Goal: Ask a question

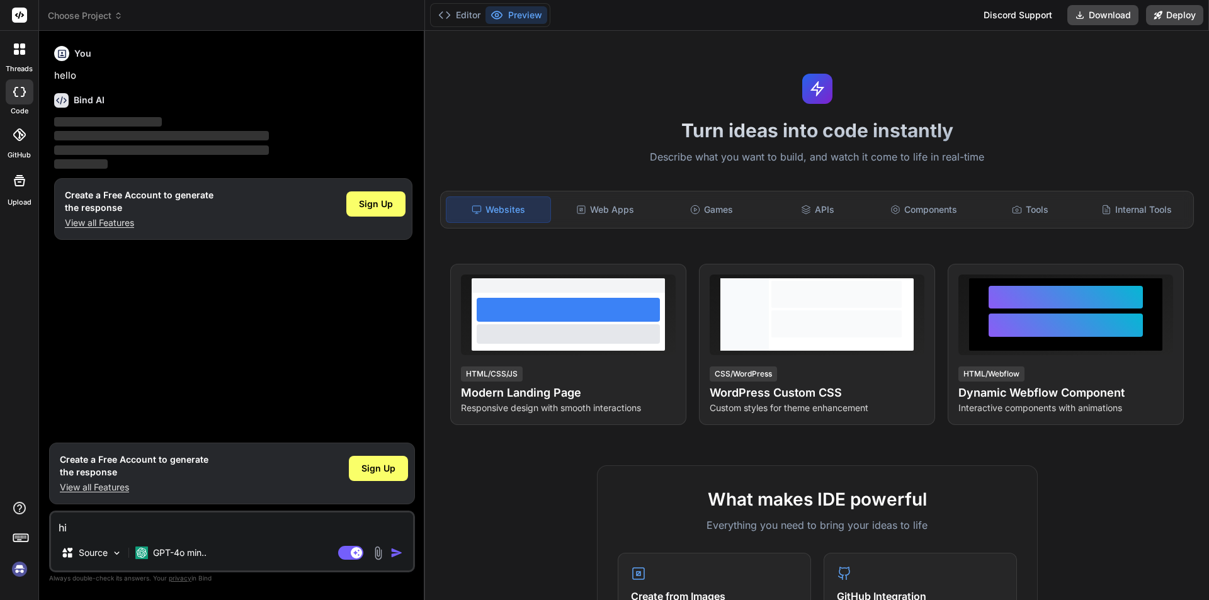
click at [392, 555] on img "button" at bounding box center [397, 553] width 13 height 13
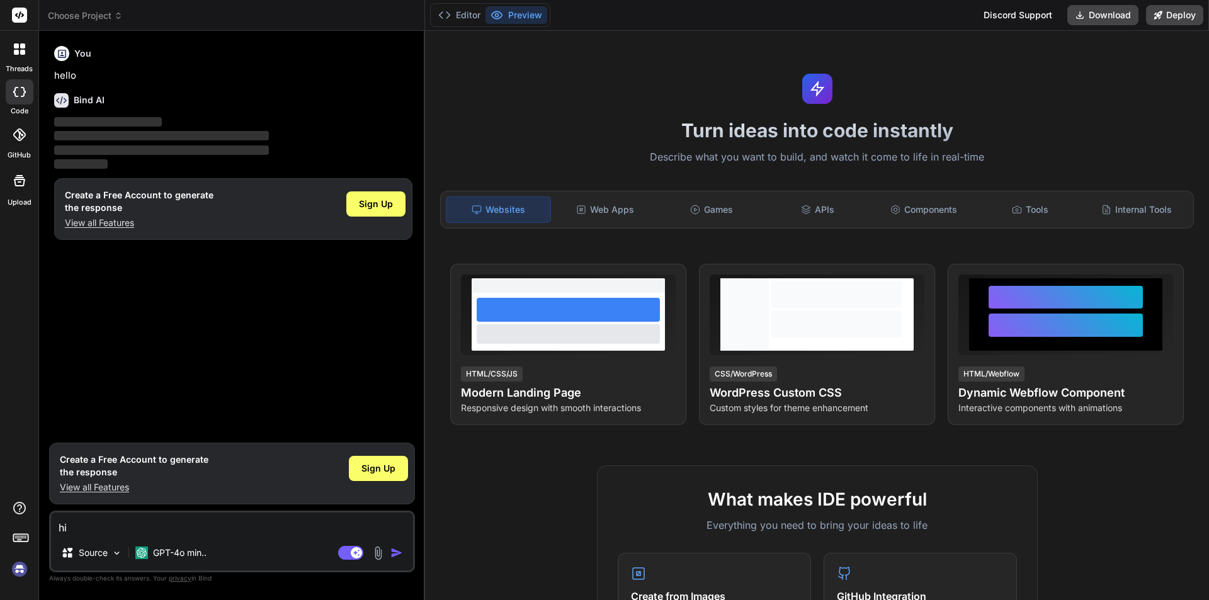
click at [392, 555] on img "button" at bounding box center [397, 553] width 13 height 13
click at [100, 517] on textarea "hi" at bounding box center [232, 524] width 362 height 23
type textarea "h"
type textarea "x"
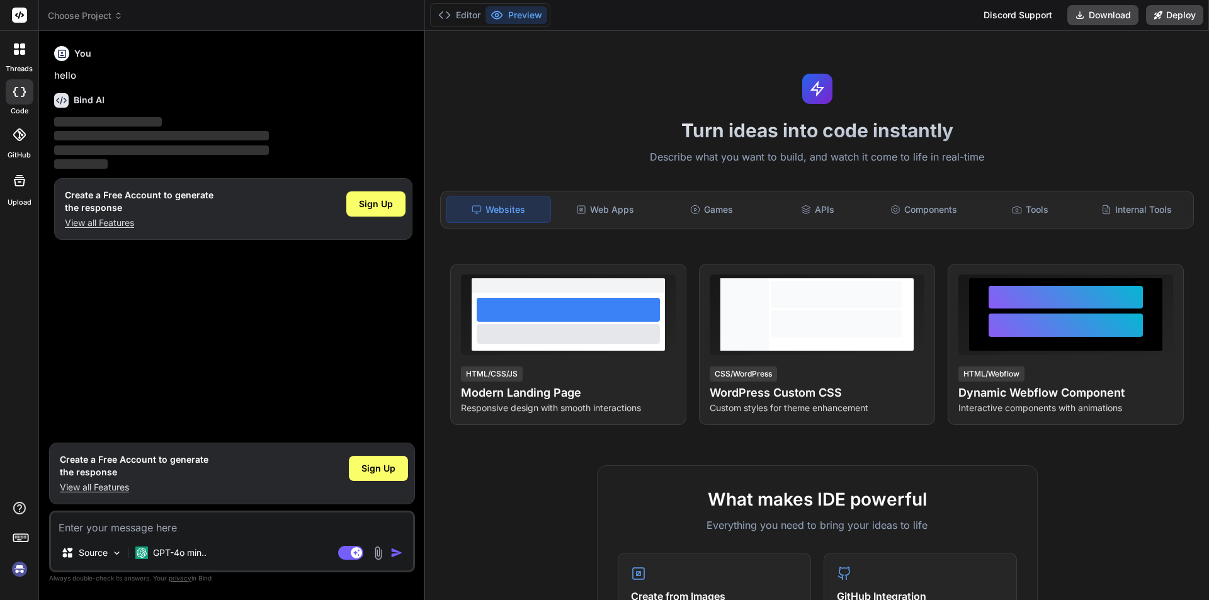
type textarea "h"
type textarea "x"
type textarea "hi"
type textarea "x"
click at [396, 549] on img "button" at bounding box center [397, 553] width 13 height 13
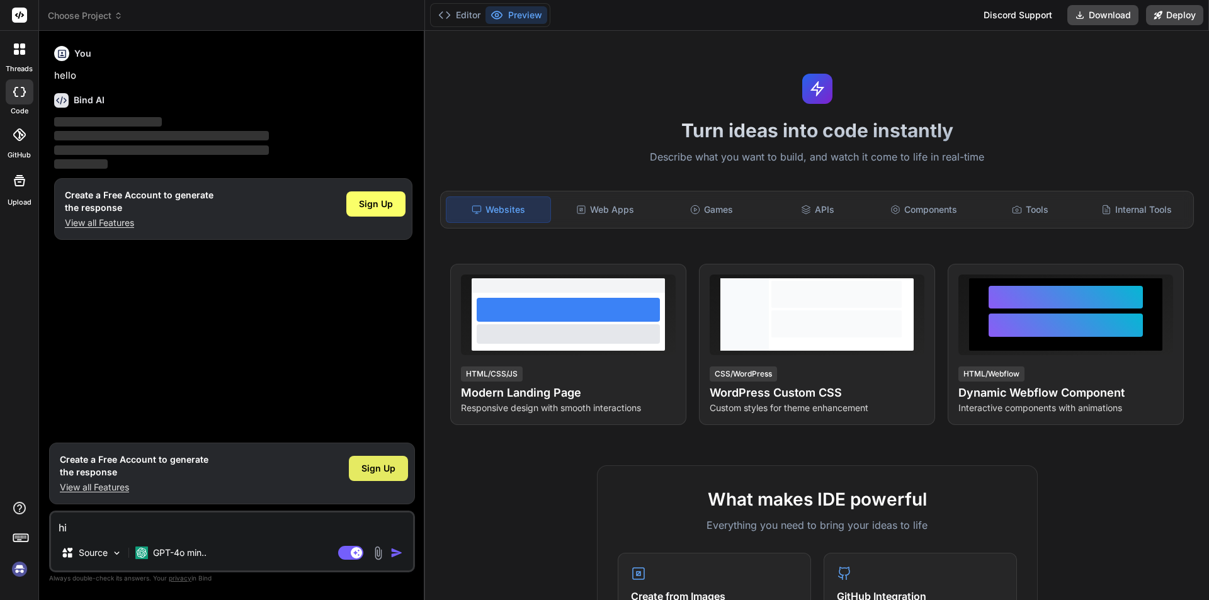
click at [367, 471] on span "Sign Up" at bounding box center [379, 468] width 34 height 13
